Goal: Navigation & Orientation: Find specific page/section

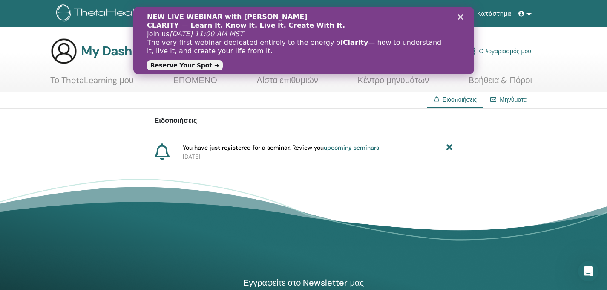
click at [336, 147] on link "upcoming seminars" at bounding box center [351, 148] width 55 height 8
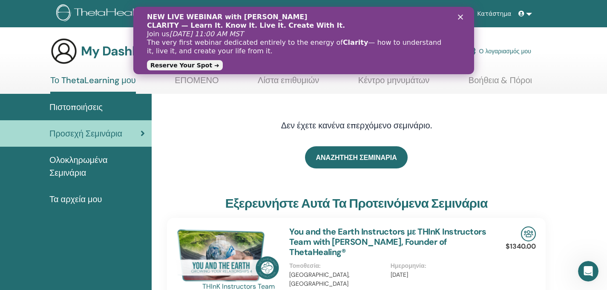
click at [210, 160] on div "ΑΝΑΖΗΤΗΣΗ ΣΕΜΙΝΑΡΙΑ" at bounding box center [356, 157] width 379 height 43
click at [113, 137] on span "Προσεχή Σεμινάρια" at bounding box center [85, 133] width 73 height 13
click at [461, 15] on polygon "Κλείσιμο" at bounding box center [459, 16] width 5 height 5
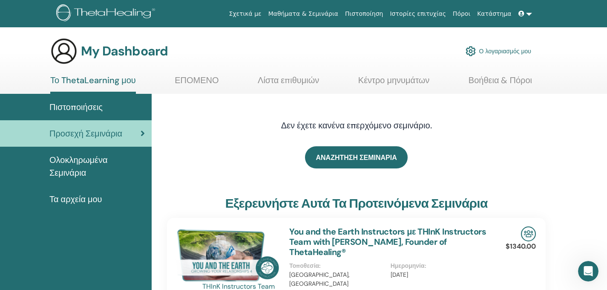
click at [70, 198] on span "Τα αρχεία μου" at bounding box center [75, 199] width 53 height 13
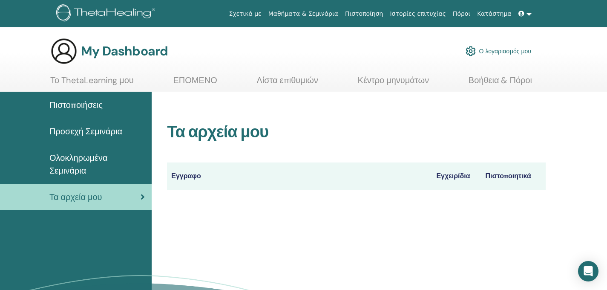
click at [187, 175] on th "Εγγραφο" at bounding box center [299, 175] width 265 height 27
click at [86, 158] on span "Ολοκληρωμένα Σεμινάρια" at bounding box center [96, 164] width 95 height 26
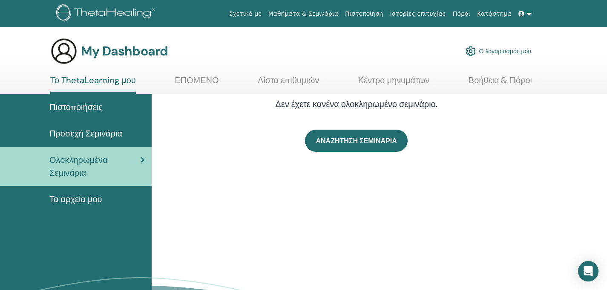
click at [196, 80] on link "ΕΠΟΜΕΝΟ" at bounding box center [197, 83] width 44 height 17
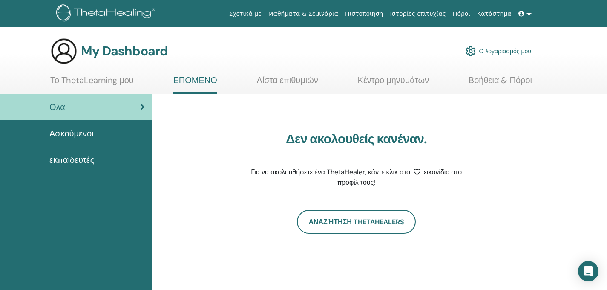
click at [316, 13] on link "Μαθήματα & Σεμινάρια" at bounding box center [303, 14] width 77 height 16
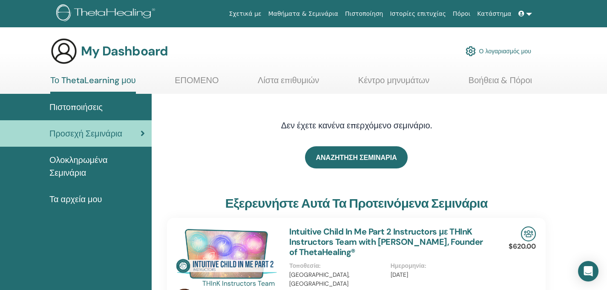
click at [509, 51] on link "Ο λογαριασμός μου" at bounding box center [499, 51] width 66 height 19
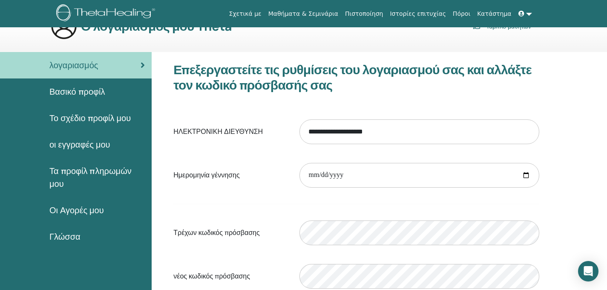
scroll to position [22, 0]
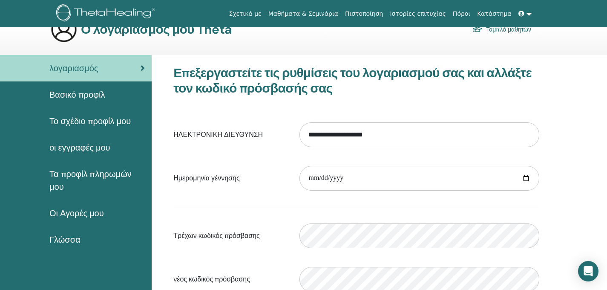
click at [95, 147] on span "οι εγγραφές μου" at bounding box center [79, 147] width 61 height 13
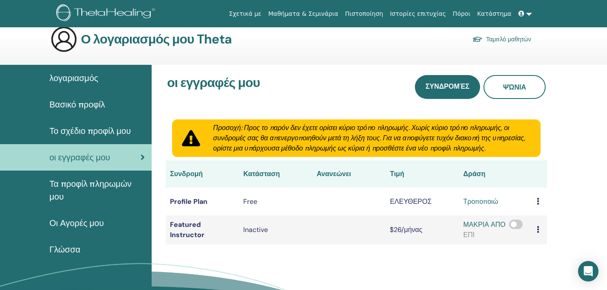
scroll to position [14, 0]
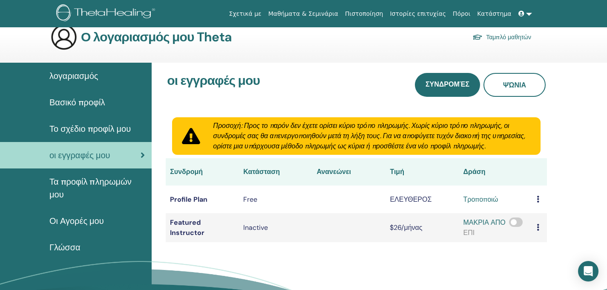
click at [91, 183] on span "Τα προφίλ πληρωμών μου" at bounding box center [96, 188] width 95 height 26
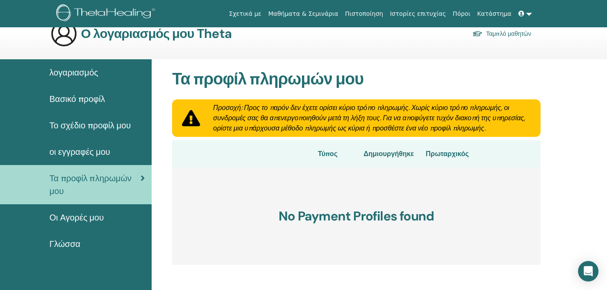
scroll to position [22, 0]
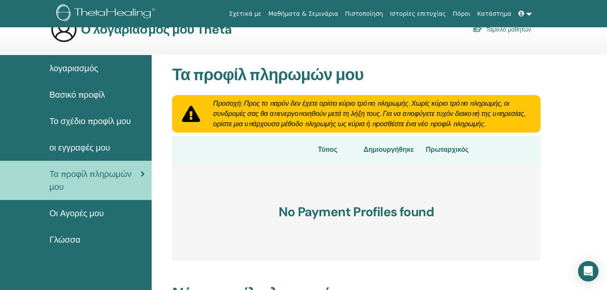
click at [78, 213] on span "Οι Αγορές μου" at bounding box center [76, 213] width 55 height 13
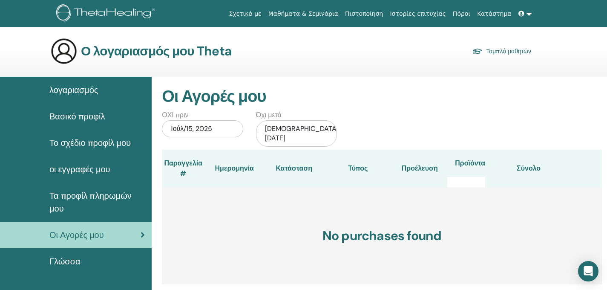
click at [492, 50] on link "Ταμπλό μαθητών" at bounding box center [501, 51] width 59 height 12
